Goal: Transaction & Acquisition: Book appointment/travel/reservation

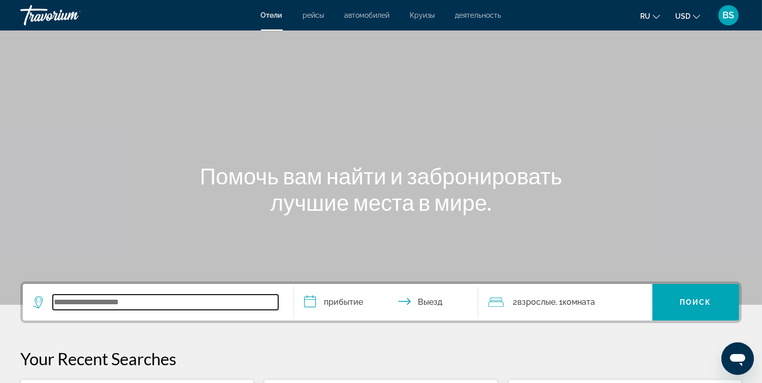
click at [100, 296] on input "Search widget" at bounding box center [165, 301] width 225 height 15
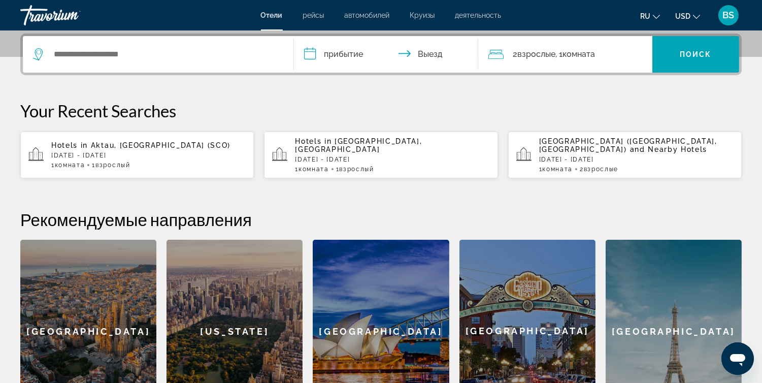
click at [121, 152] on p "[DATE] - [DATE]" at bounding box center [148, 155] width 194 height 7
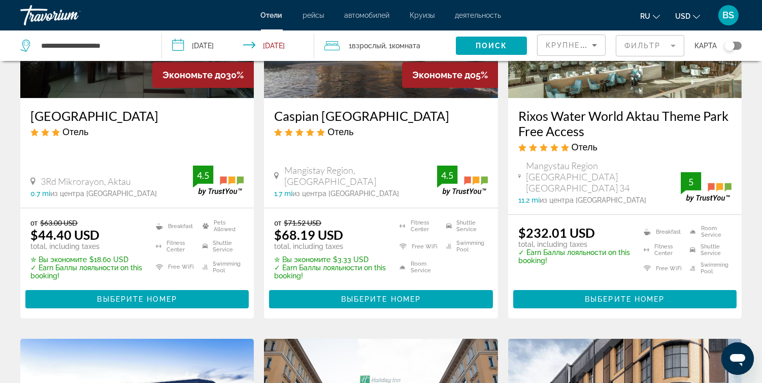
scroll to position [169, 0]
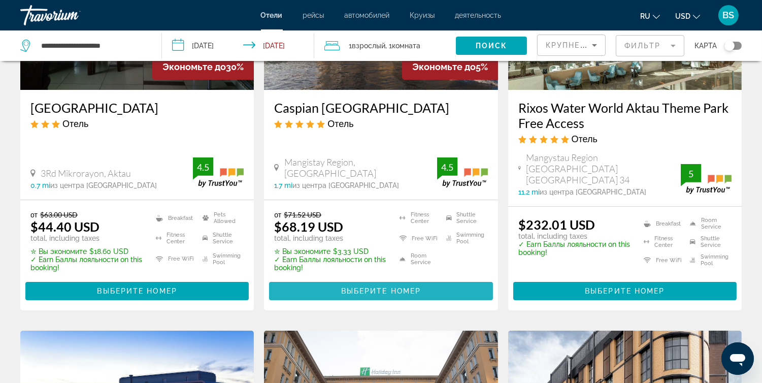
click at [353, 287] on span "Выберите номер" at bounding box center [381, 291] width 80 height 8
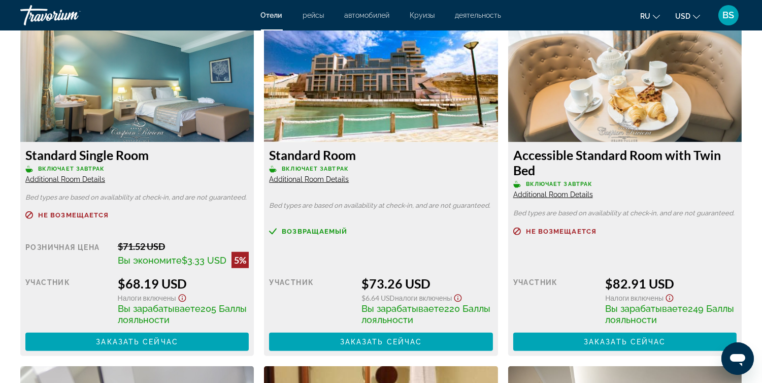
scroll to position [1418, 0]
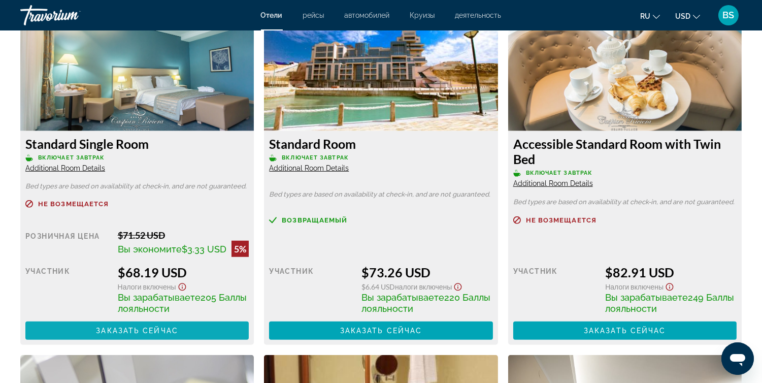
click at [125, 334] on span "Заказать сейчас" at bounding box center [137, 330] width 82 height 8
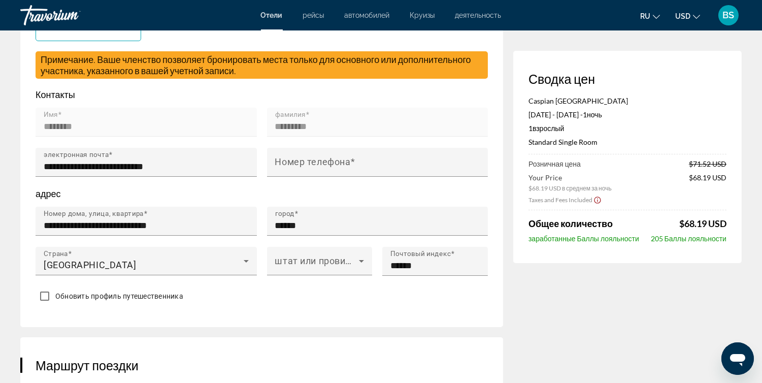
scroll to position [301, 0]
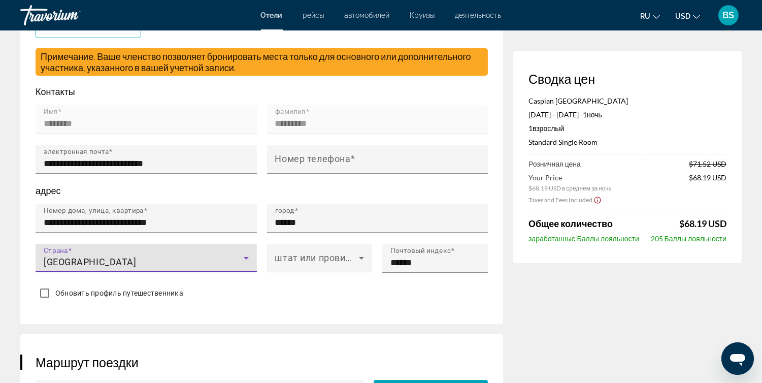
click at [244, 259] on icon "Main content" at bounding box center [246, 258] width 12 height 12
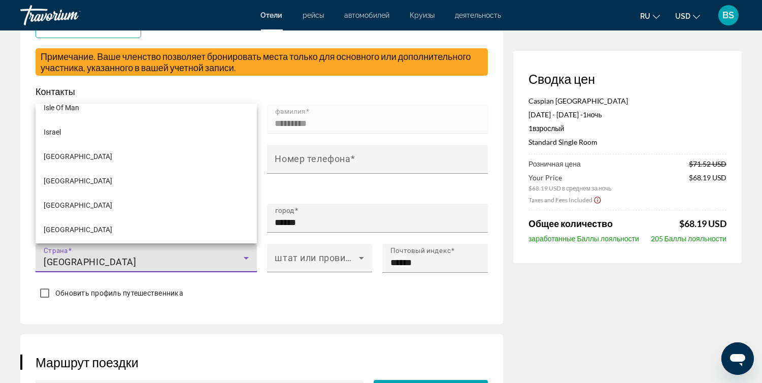
scroll to position [2770, 0]
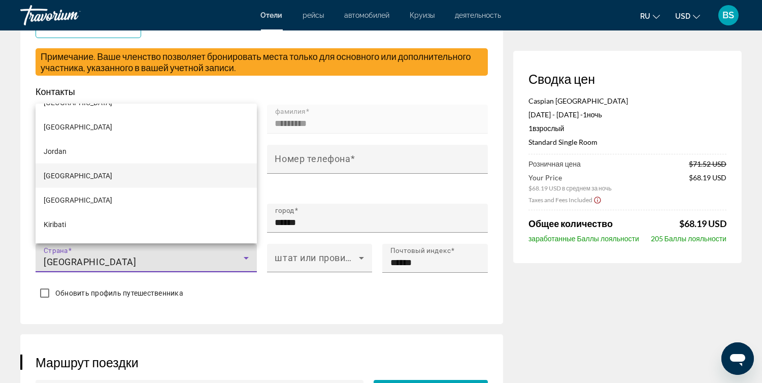
click at [75, 176] on span "[GEOGRAPHIC_DATA]" at bounding box center [78, 175] width 69 height 12
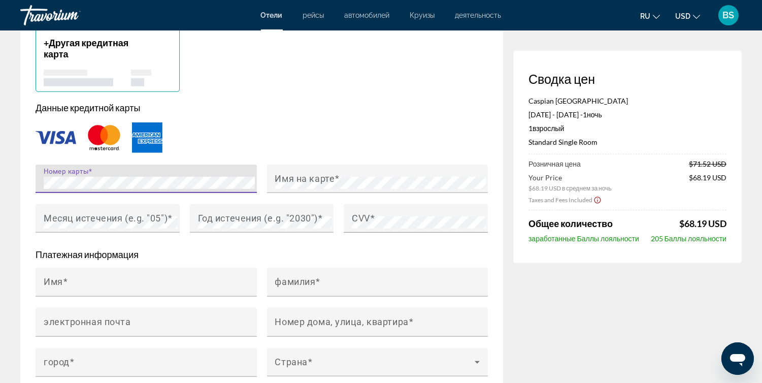
scroll to position [857, 0]
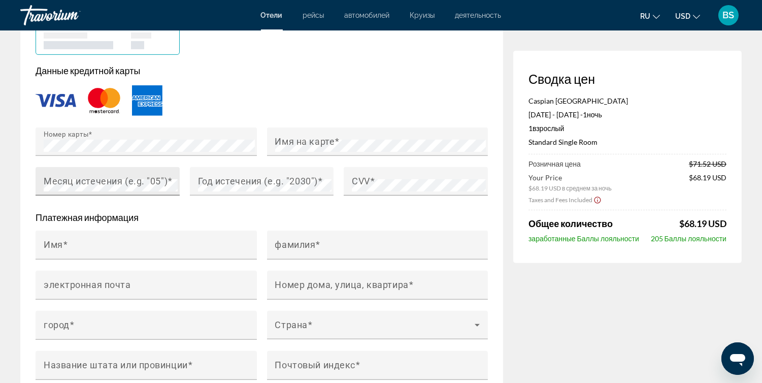
click at [71, 185] on mat-label "Месяц истечения (e.g. "05")" at bounding box center [106, 181] width 124 height 11
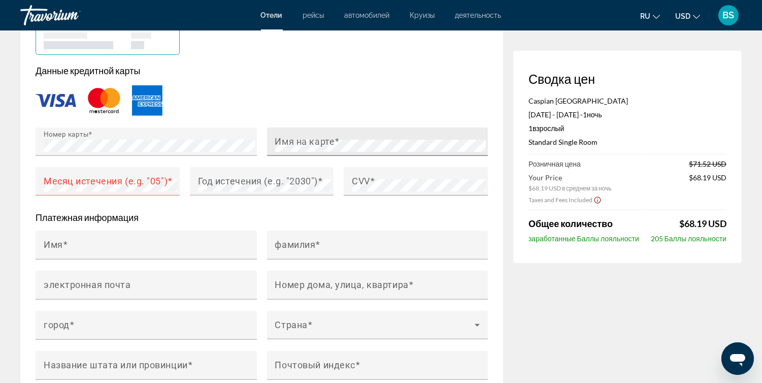
click at [281, 142] on mat-label "Имя на карте" at bounding box center [305, 141] width 60 height 11
click at [101, 182] on mat-label "Месяц истечения (e.g. "05")" at bounding box center [106, 181] width 124 height 11
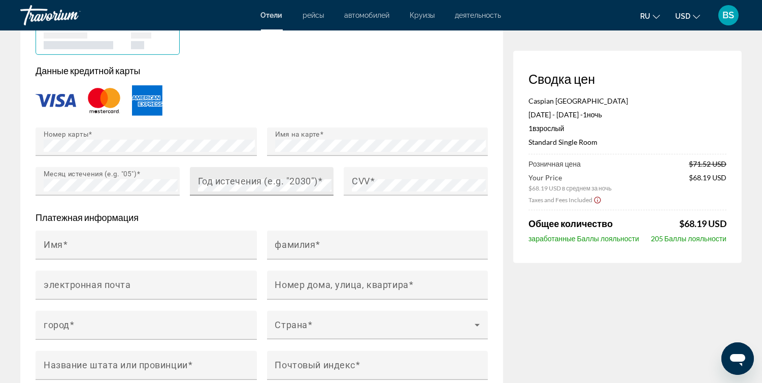
click at [215, 186] on mat-label "Год истечения (e.g. "2030")" at bounding box center [258, 181] width 120 height 11
click at [299, 171] on div "Год истечения (e.g. "2030")" at bounding box center [265, 181] width 134 height 28
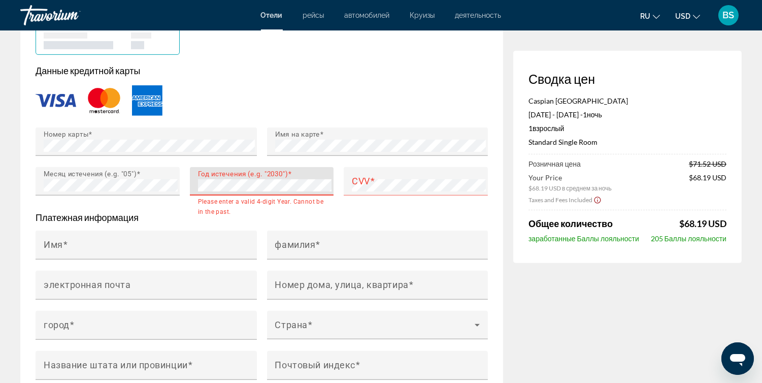
click at [190, 185] on div "Год истечения (e.g. "2030")" at bounding box center [262, 181] width 144 height 28
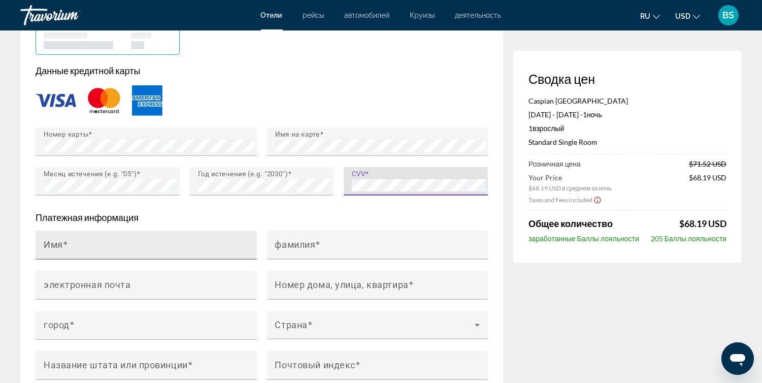
click at [87, 247] on input "Имя" at bounding box center [149, 249] width 211 height 12
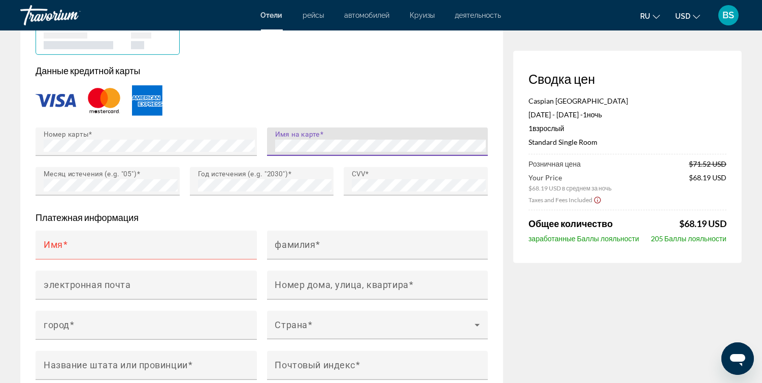
click at [271, 145] on div "Имя на карте" at bounding box center [377, 141] width 221 height 28
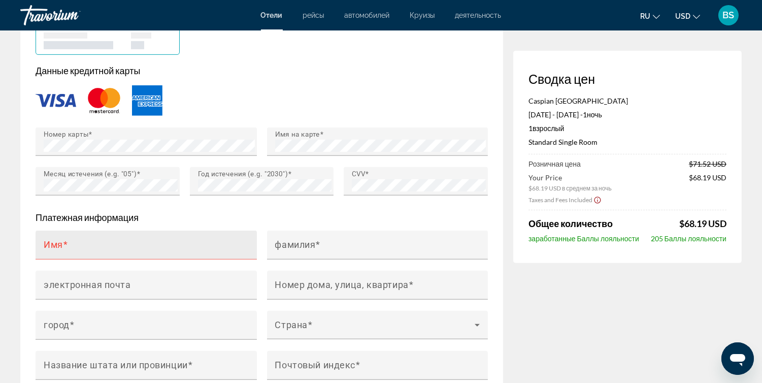
click at [64, 246] on span "Main content" at bounding box center [65, 244] width 5 height 11
click at [64, 246] on input "Имя" at bounding box center [149, 249] width 211 height 12
paste input "********"
type input "********"
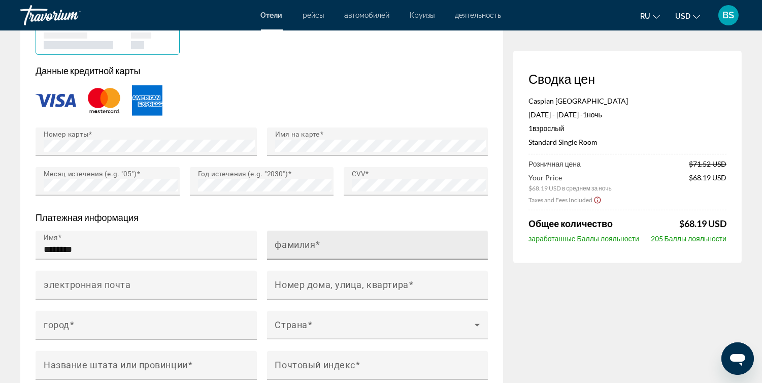
click at [298, 248] on mat-label "фамилия" at bounding box center [295, 244] width 41 height 11
click at [298, 248] on input "фамилия" at bounding box center [380, 249] width 211 height 12
paste input "*********"
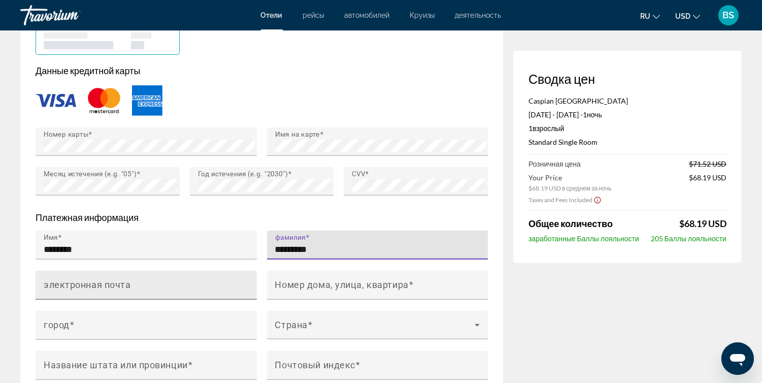
type input "*********"
click at [64, 292] on input "электронная почта" at bounding box center [149, 289] width 211 height 12
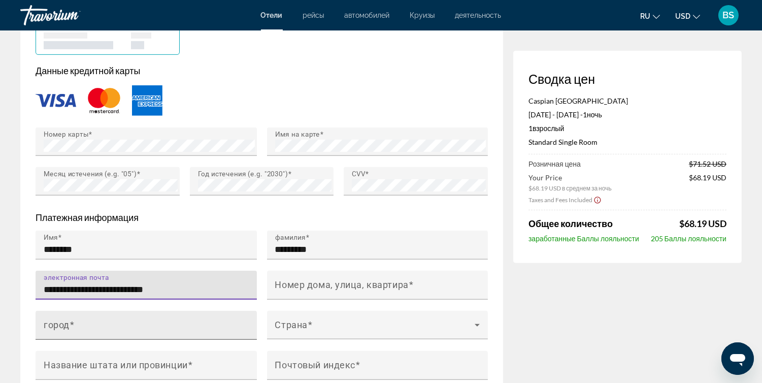
type input "**********"
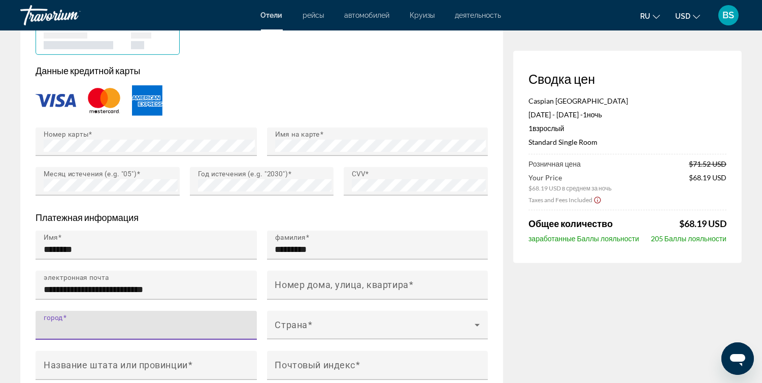
click at [90, 326] on input "город" at bounding box center [149, 329] width 211 height 12
type input "*"
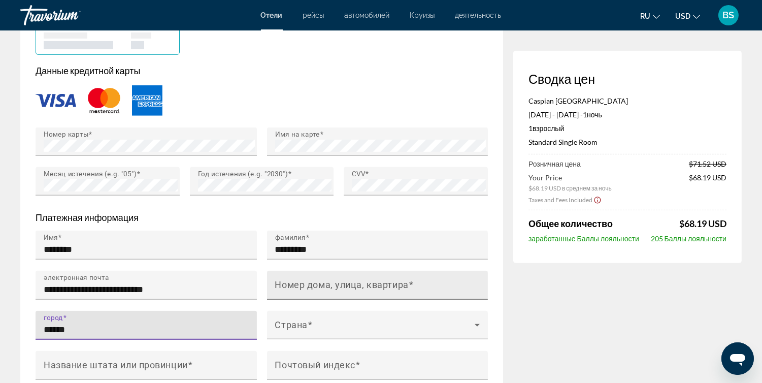
type input "******"
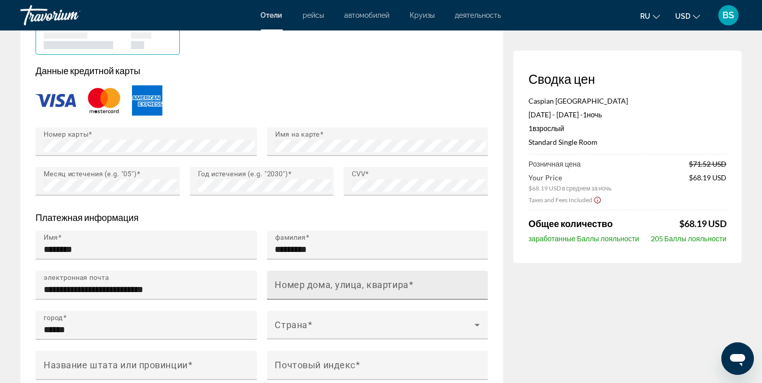
click at [302, 283] on mat-label "Номер дома, улица, квартира" at bounding box center [341, 284] width 133 height 11
click at [302, 283] on input "Номер дома, улица, квартира" at bounding box center [380, 289] width 211 height 12
type input "*"
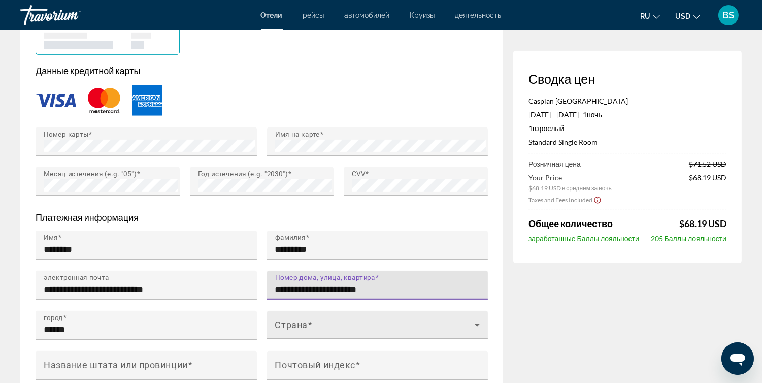
type input "**********"
click at [478, 325] on icon "Main content" at bounding box center [477, 325] width 12 height 12
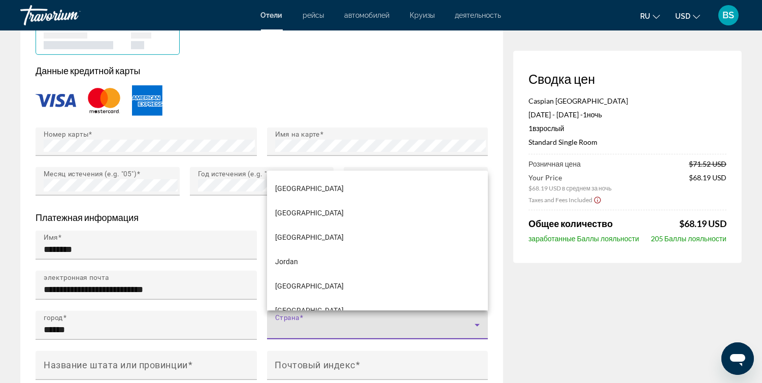
scroll to position [2790, 0]
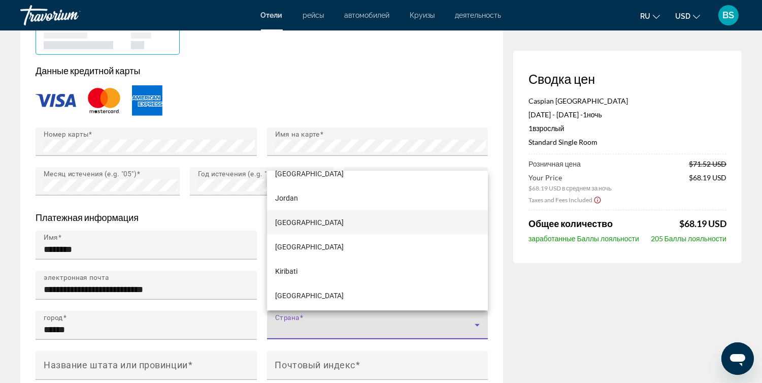
click at [317, 221] on mat-option "[GEOGRAPHIC_DATA]" at bounding box center [377, 222] width 221 height 24
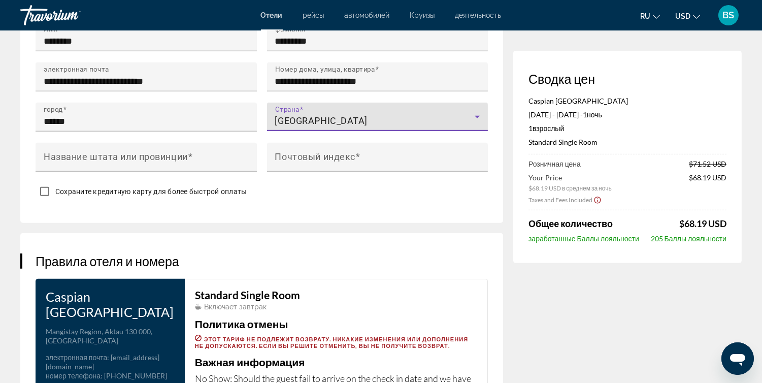
scroll to position [1068, 0]
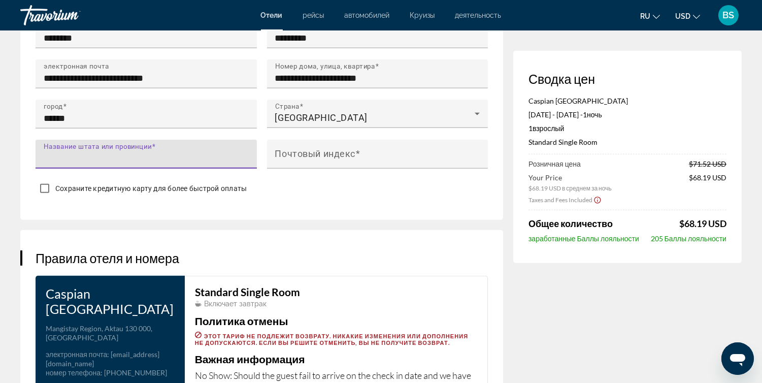
click at [83, 160] on input "Название штата или провинции" at bounding box center [149, 158] width 211 height 12
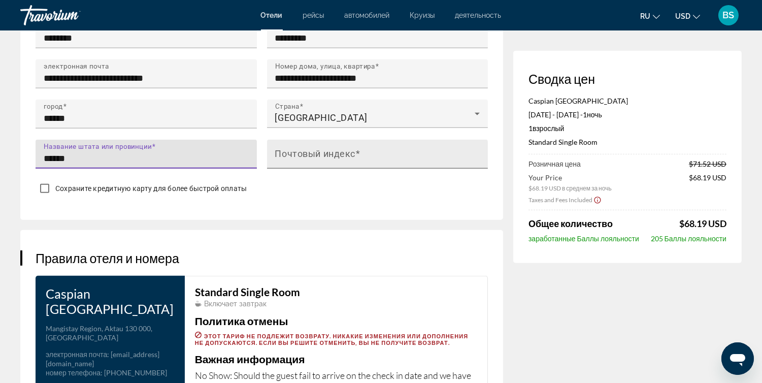
type input "******"
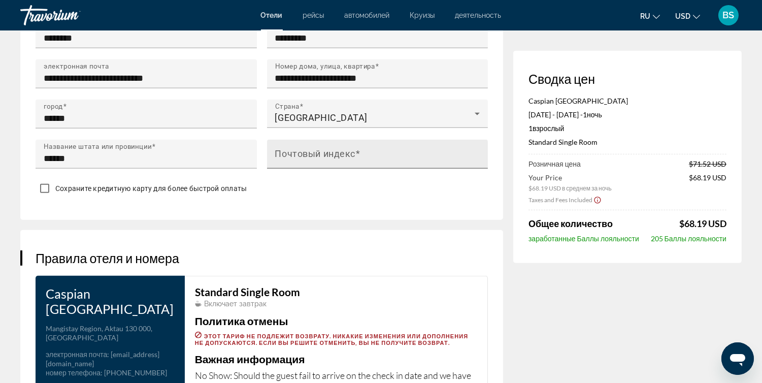
click at [296, 157] on mat-label "Почтовый индекс" at bounding box center [315, 153] width 80 height 11
click at [296, 157] on input "Почтовый индекс" at bounding box center [380, 158] width 211 height 12
click at [290, 158] on mat-label "Почтовый индекс" at bounding box center [315, 153] width 80 height 11
click at [290, 158] on input "Почтовый индекс" at bounding box center [380, 158] width 211 height 12
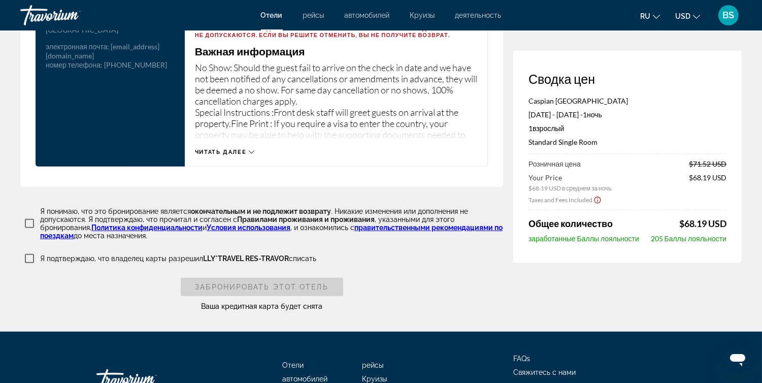
scroll to position [1378, 0]
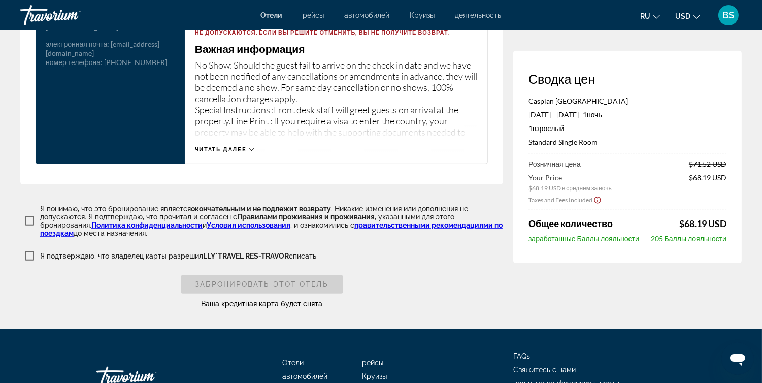
type input "******"
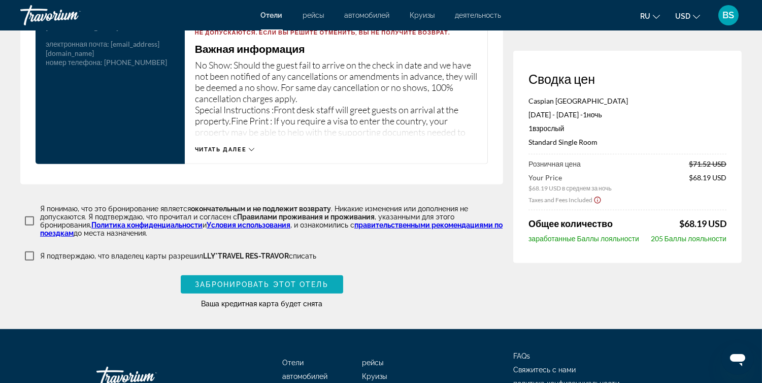
click at [273, 287] on span "Забронировать этот отель" at bounding box center [261, 284] width 133 height 8
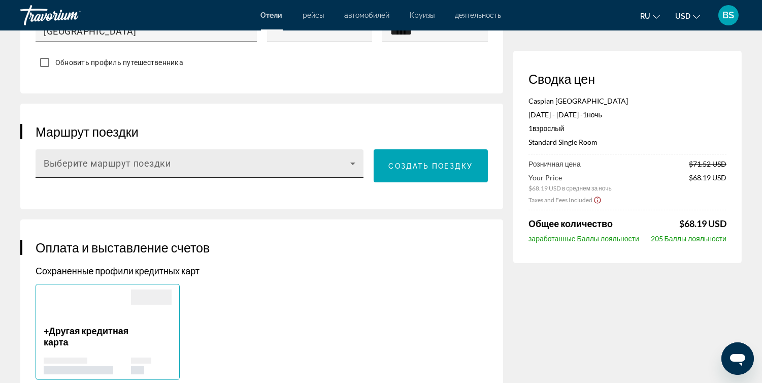
scroll to position [529, 0]
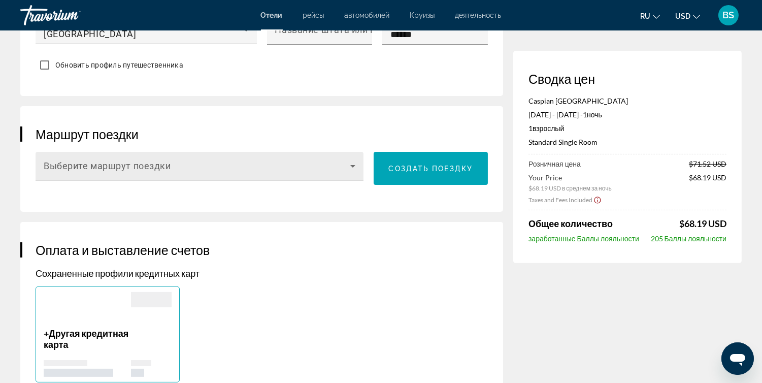
click at [353, 165] on icon "Main content" at bounding box center [352, 166] width 5 height 3
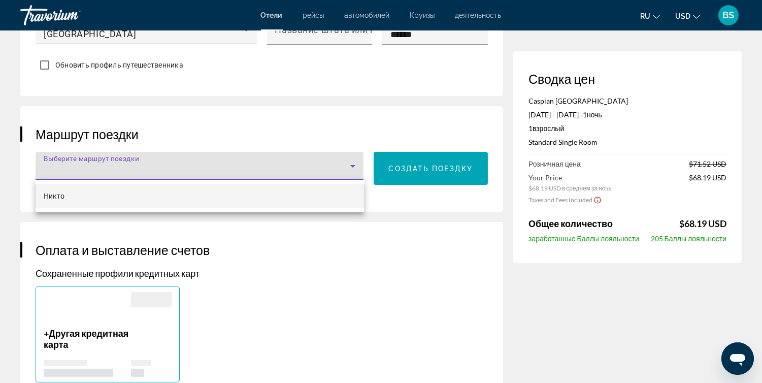
click at [354, 164] on div at bounding box center [381, 191] width 762 height 383
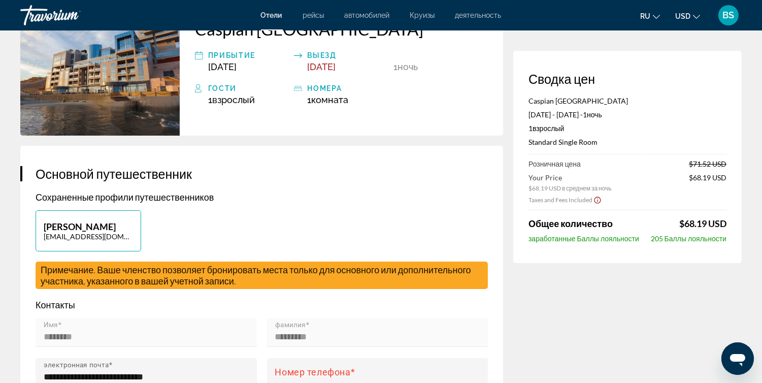
scroll to position [85, 0]
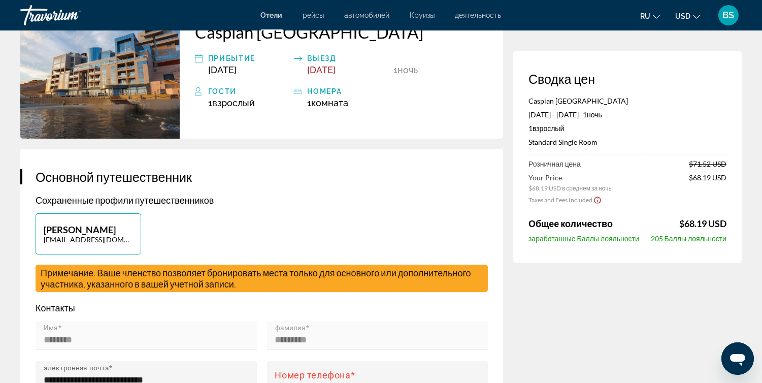
click at [76, 229] on p "[PERSON_NAME]" at bounding box center [88, 229] width 89 height 11
type input "********"
type input "*********"
type input "**********"
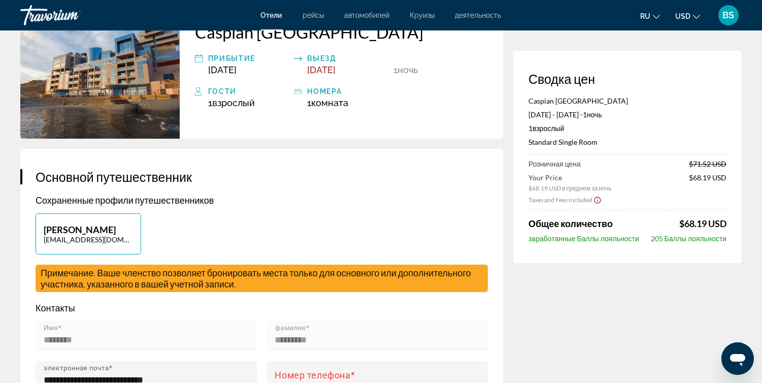
type input "******"
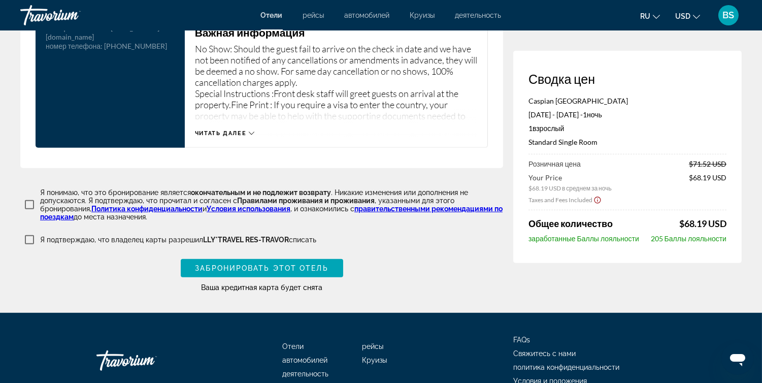
scroll to position [1406, 0]
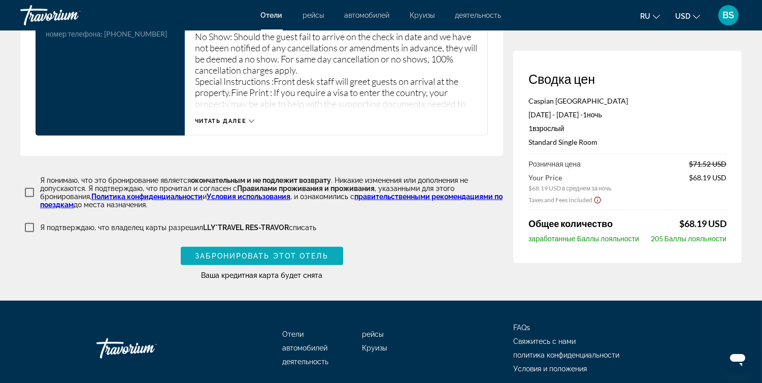
click at [255, 260] on span "Забронировать этот отель" at bounding box center [261, 256] width 133 height 8
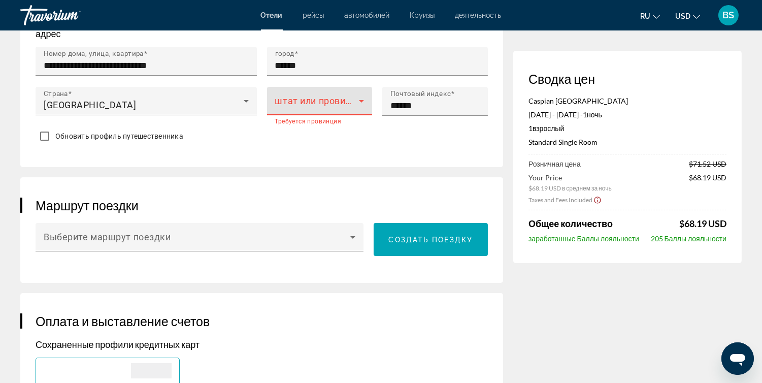
click at [358, 100] on icon "Main content" at bounding box center [361, 101] width 12 height 12
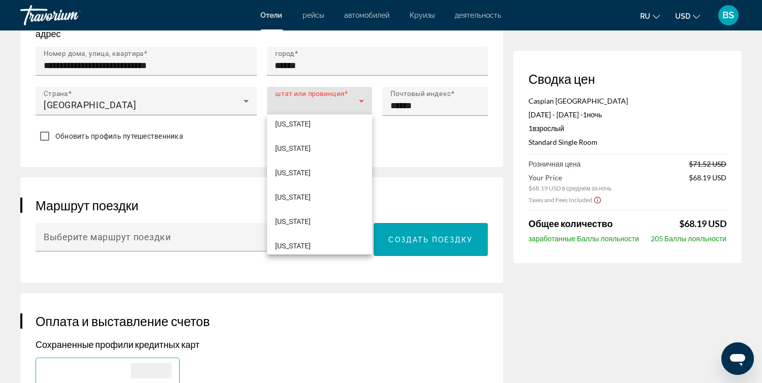
scroll to position [0, 0]
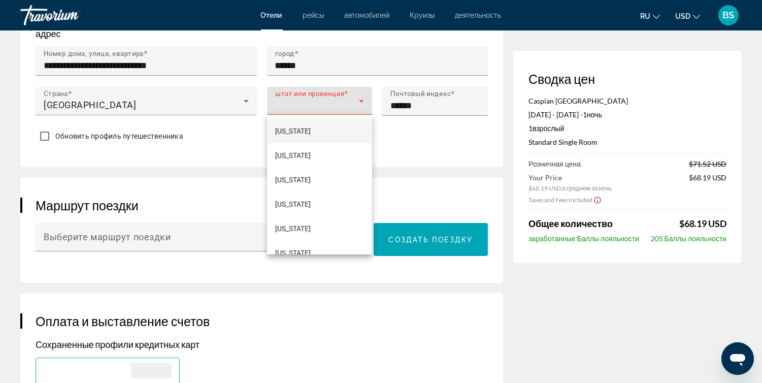
click at [244, 101] on div at bounding box center [381, 191] width 762 height 383
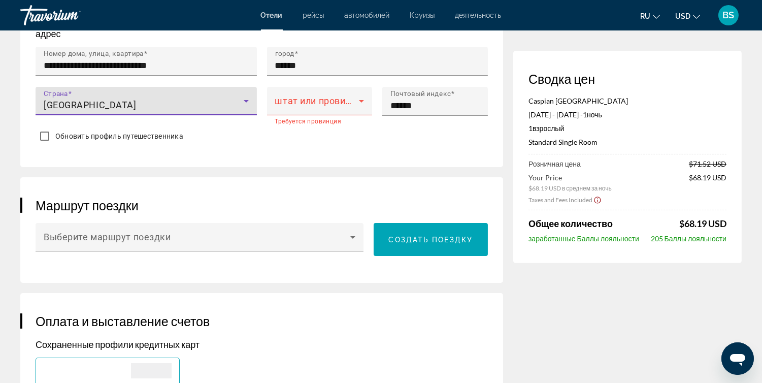
click at [247, 101] on icon "Main content" at bounding box center [246, 101] width 12 height 12
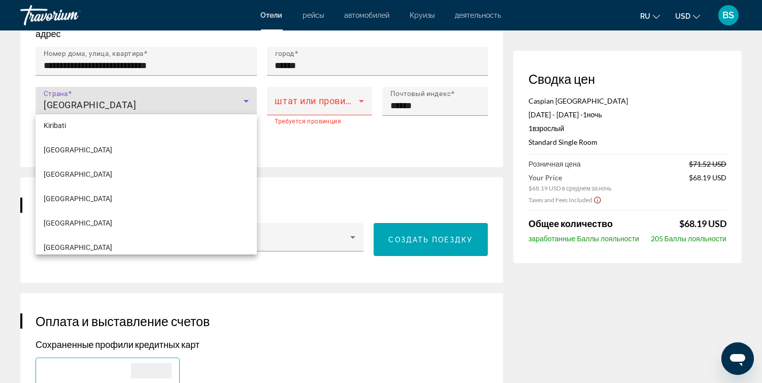
scroll to position [2722, 0]
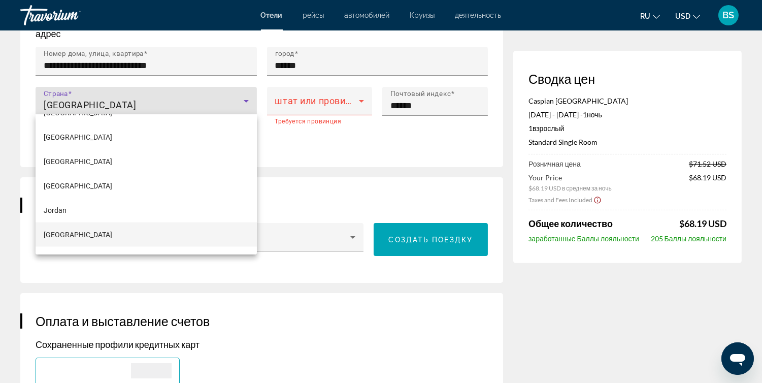
click at [79, 234] on span "[GEOGRAPHIC_DATA]" at bounding box center [78, 234] width 69 height 12
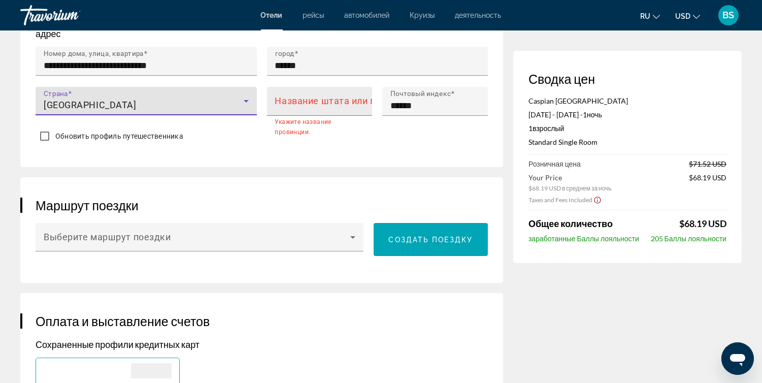
click at [295, 98] on mat-label "Название штата или провинции" at bounding box center [347, 101] width 144 height 11
click at [295, 99] on input "Название штата или провинции" at bounding box center [322, 105] width 95 height 12
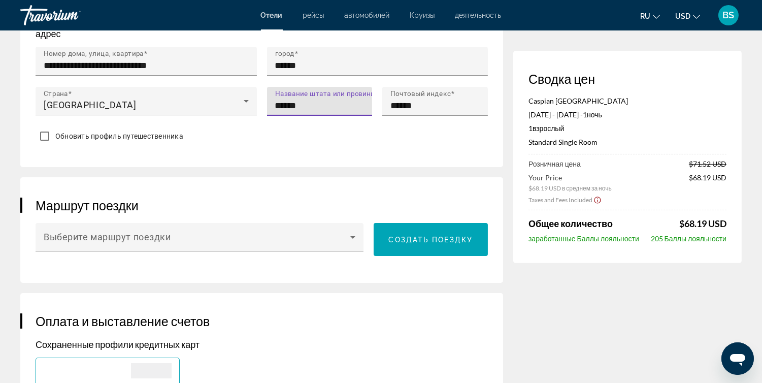
type input "******"
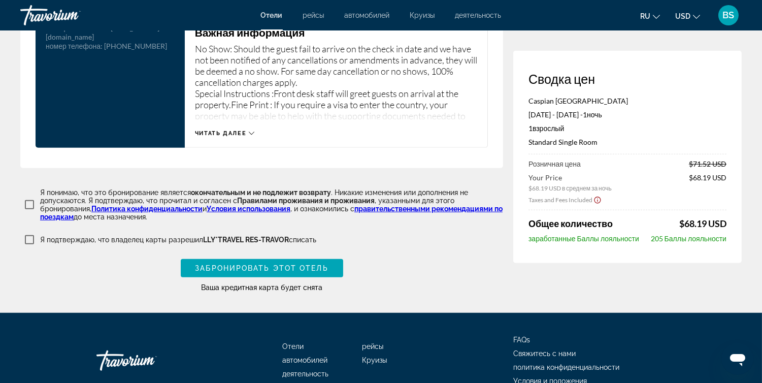
scroll to position [1386, 0]
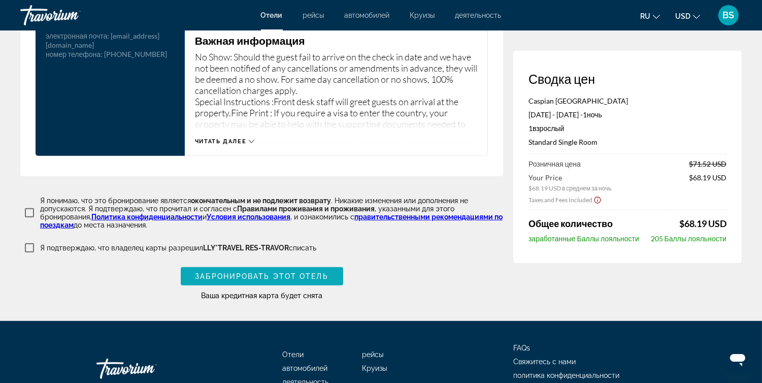
click at [261, 277] on span "Забронировать этот отель" at bounding box center [261, 276] width 133 height 8
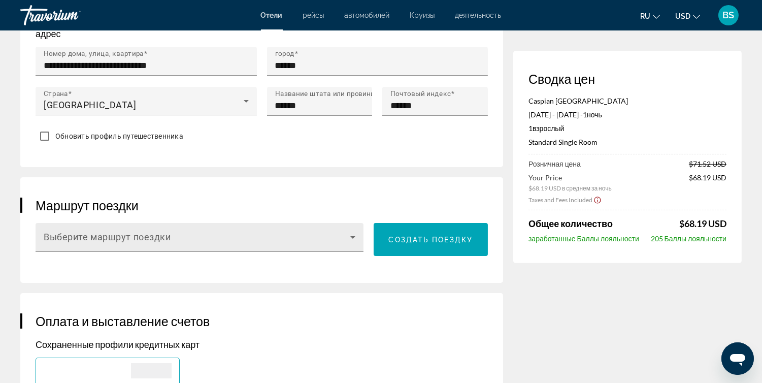
click at [212, 229] on div "Выберите маршрут поездки" at bounding box center [200, 237] width 312 height 28
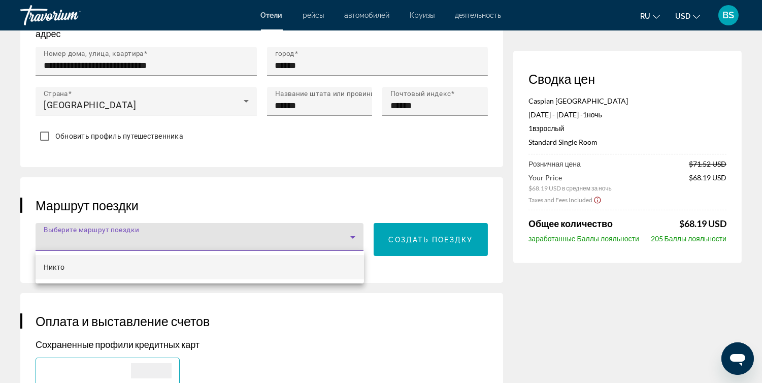
click at [139, 269] on mat-option "Никто" at bounding box center [200, 267] width 328 height 24
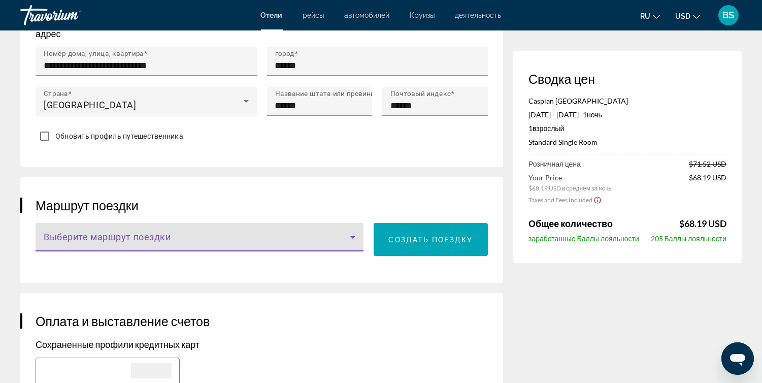
click at [176, 236] on span "Main content" at bounding box center [197, 241] width 307 height 12
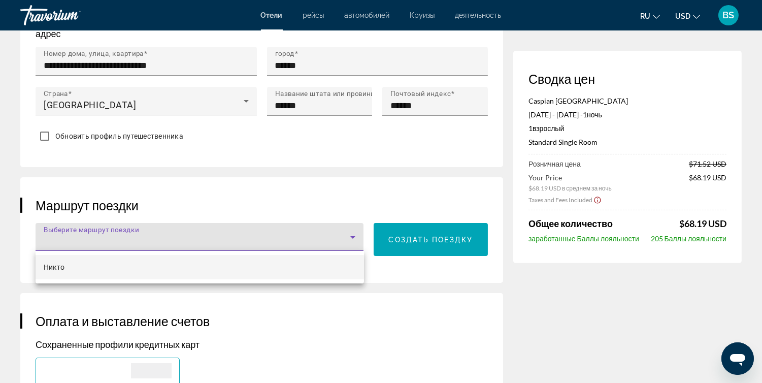
click at [176, 236] on div at bounding box center [381, 191] width 762 height 383
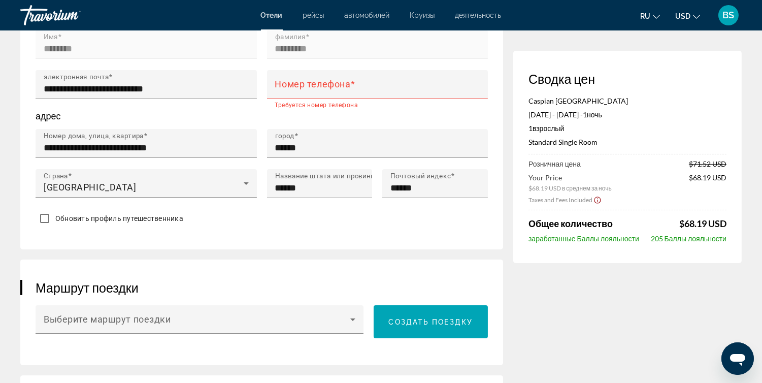
scroll to position [313, 0]
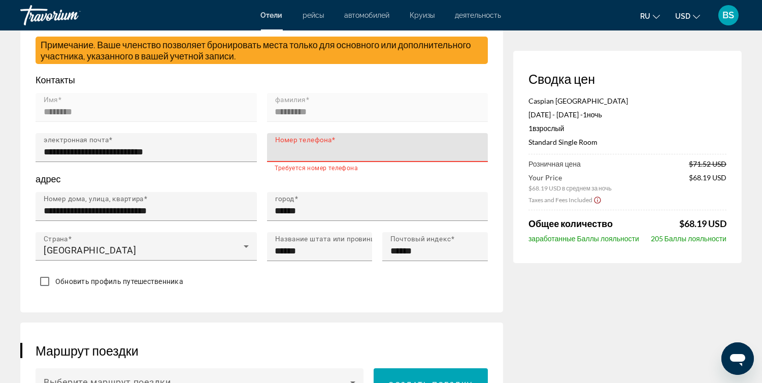
click at [317, 155] on input "Номер телефона" at bounding box center [380, 152] width 211 height 12
type input "**********"
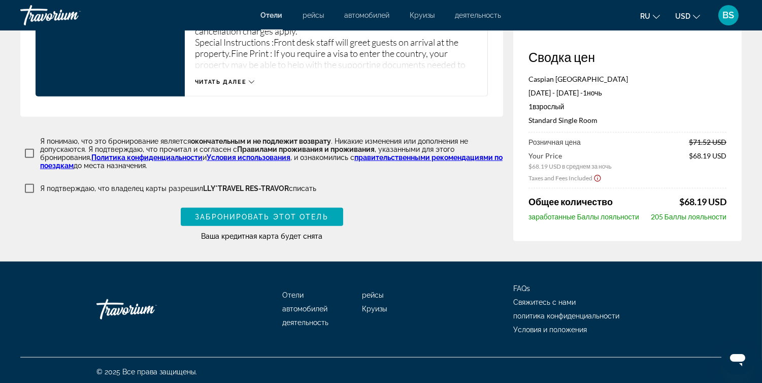
scroll to position [1448, 0]
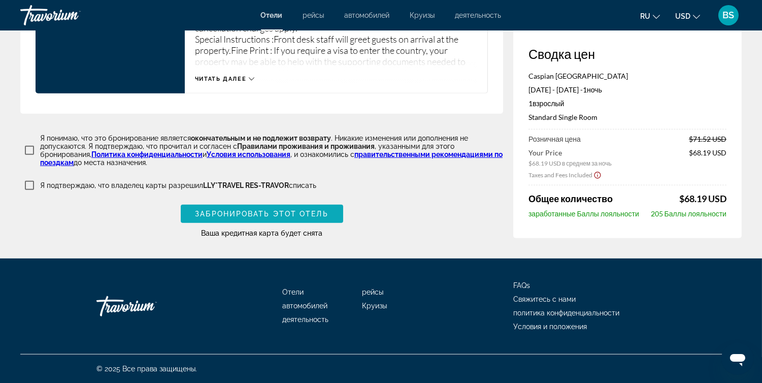
click at [280, 215] on span "Забронировать этот отель" at bounding box center [261, 214] width 133 height 8
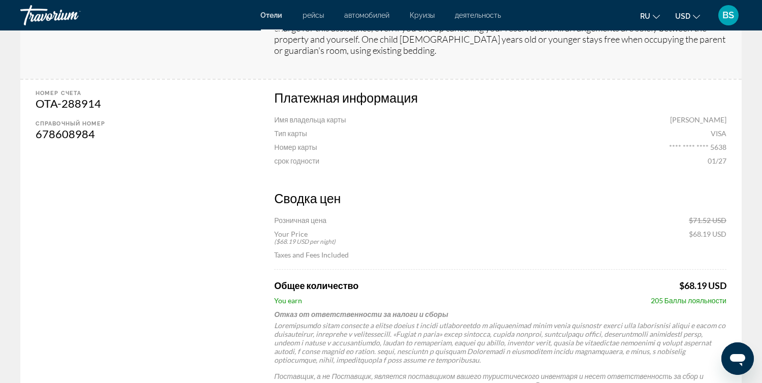
scroll to position [478, 0]
